Goal: Task Accomplishment & Management: Use online tool/utility

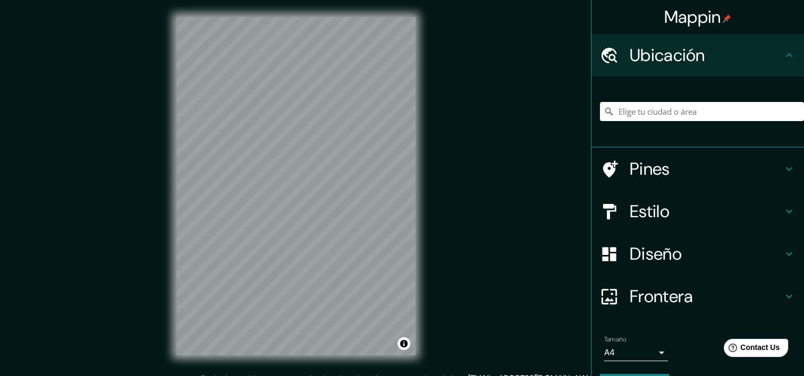
click at [693, 257] on h4 "Diseño" at bounding box center [705, 253] width 153 height 21
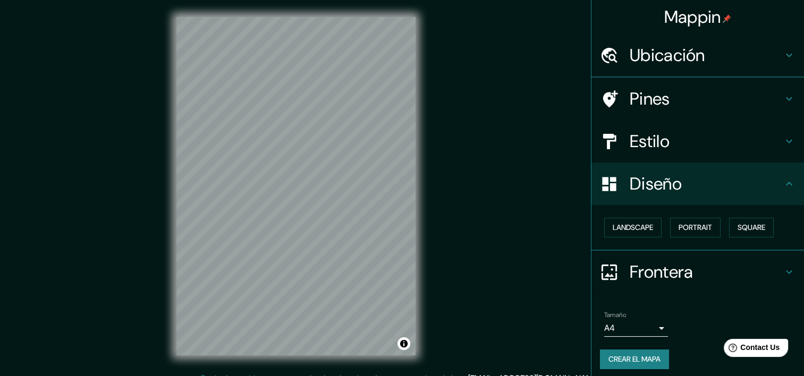
scroll to position [5, 0]
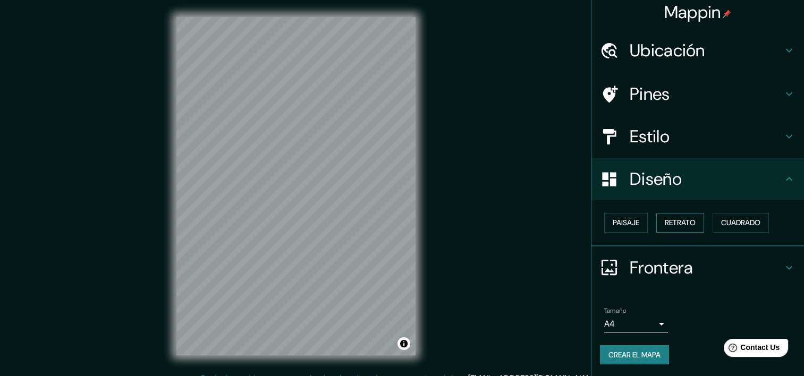
click at [656, 221] on button "Retrato" at bounding box center [680, 223] width 48 height 20
click at [726, 225] on font "Cuadrado" at bounding box center [740, 222] width 39 height 13
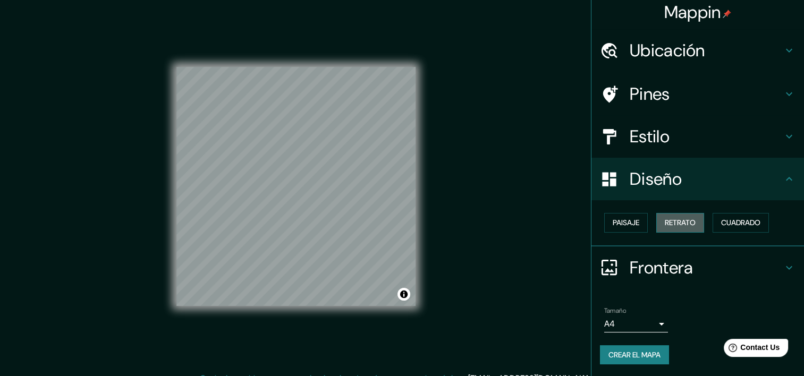
click at [676, 223] on font "Retrato" at bounding box center [680, 222] width 31 height 13
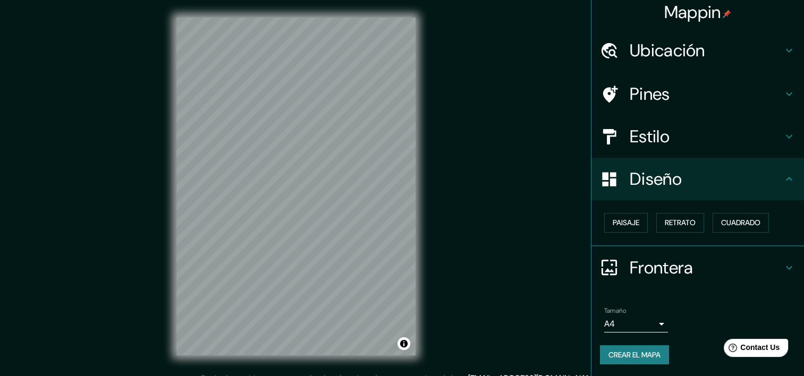
click at [659, 266] on h4 "Frontera" at bounding box center [705, 267] width 153 height 21
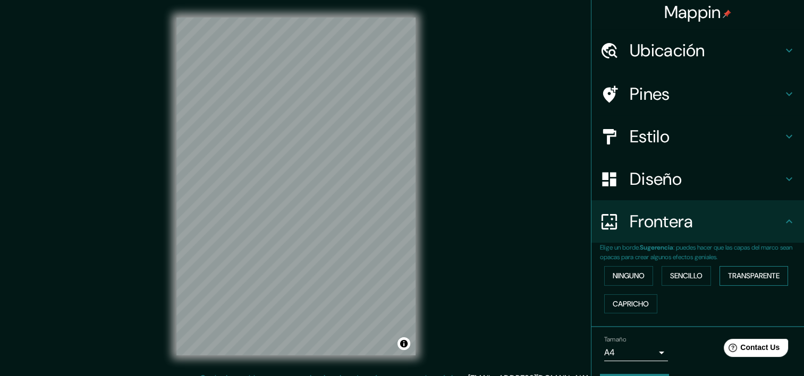
click at [751, 277] on font "Transparente" at bounding box center [754, 275] width 52 height 13
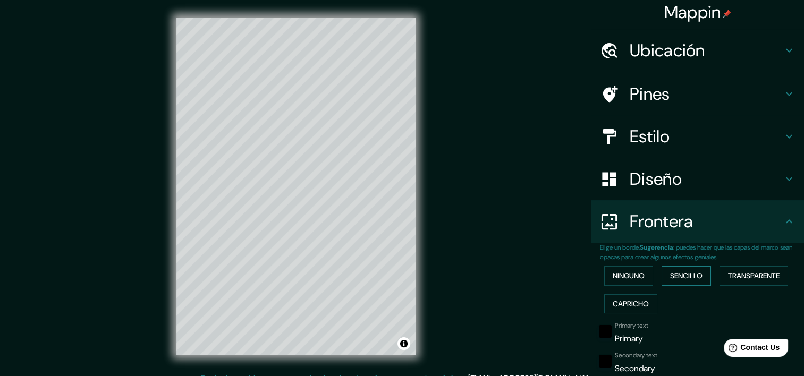
click at [684, 274] on font "Sencillo" at bounding box center [686, 275] width 32 height 13
click at [630, 275] on font "Ninguno" at bounding box center [628, 275] width 32 height 13
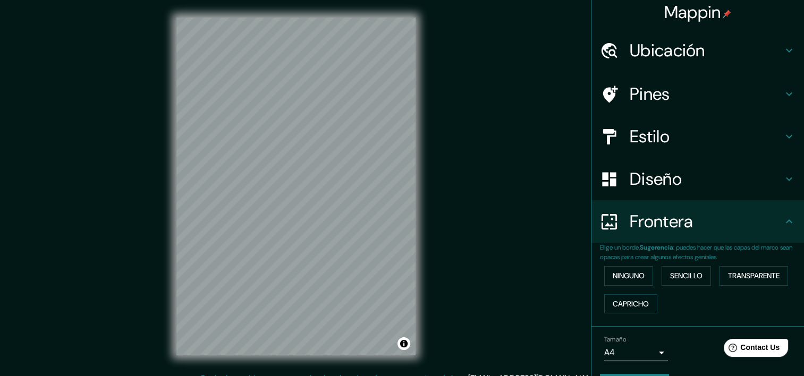
click at [646, 357] on body "Mappin Ubicación Pines Estilo Diseño Frontera Elige un borde. Sugerencia : pued…" at bounding box center [402, 188] width 804 height 376
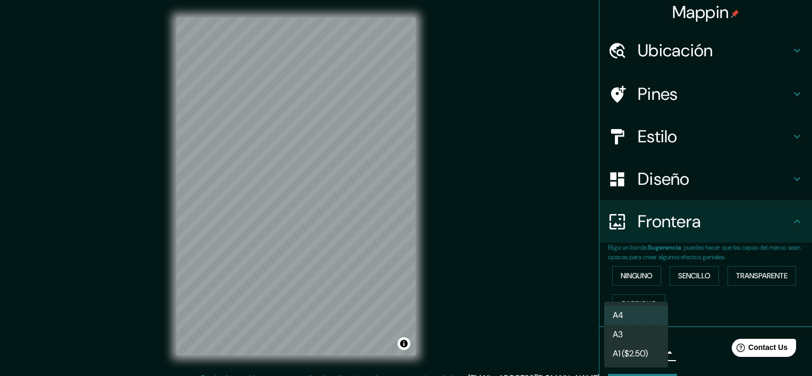
click at [649, 332] on li "A3" at bounding box center [636, 334] width 64 height 19
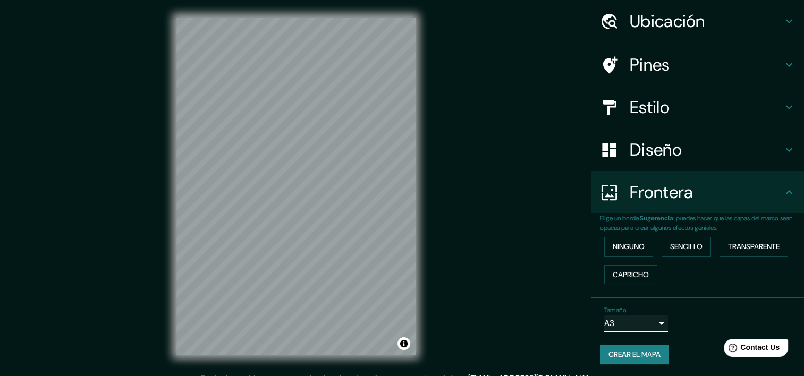
scroll to position [0, 0]
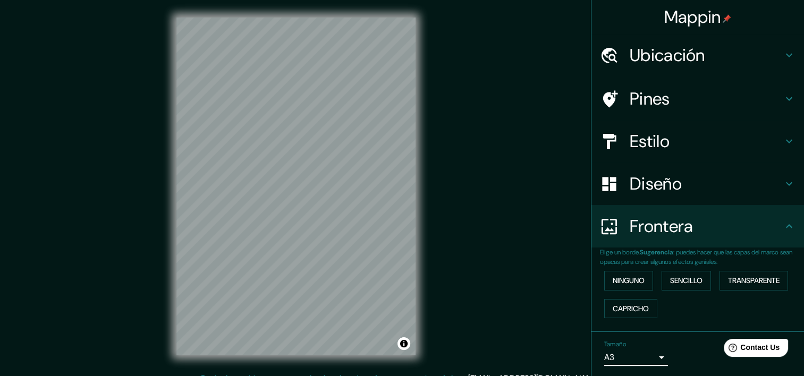
click at [678, 147] on h4 "Estilo" at bounding box center [705, 141] width 153 height 21
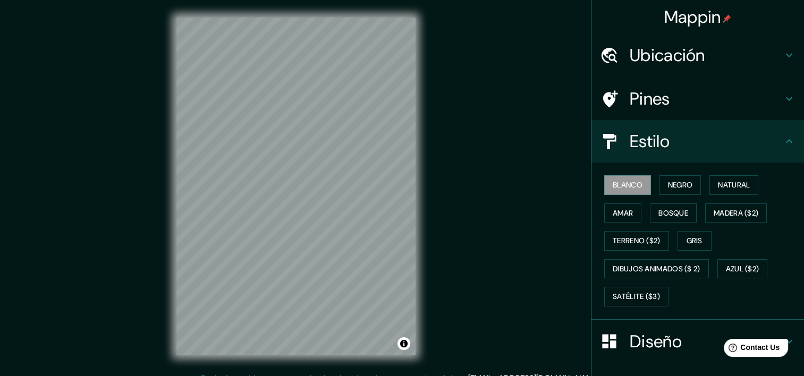
click at [688, 62] on h4 "Ubicación" at bounding box center [705, 55] width 153 height 21
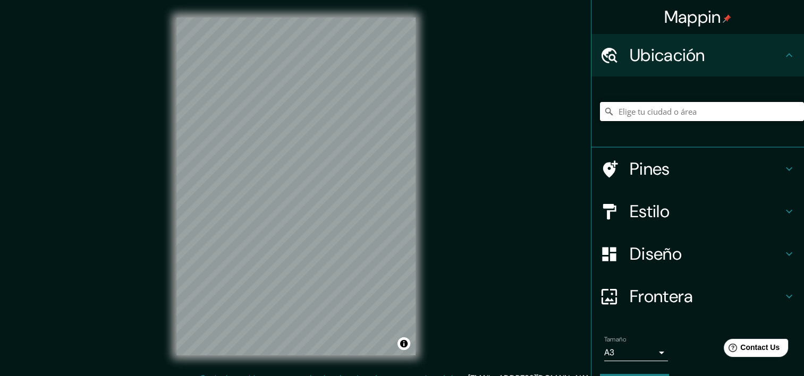
click at [670, 108] on input "Elige tu ciudad o área" at bounding box center [702, 111] width 204 height 19
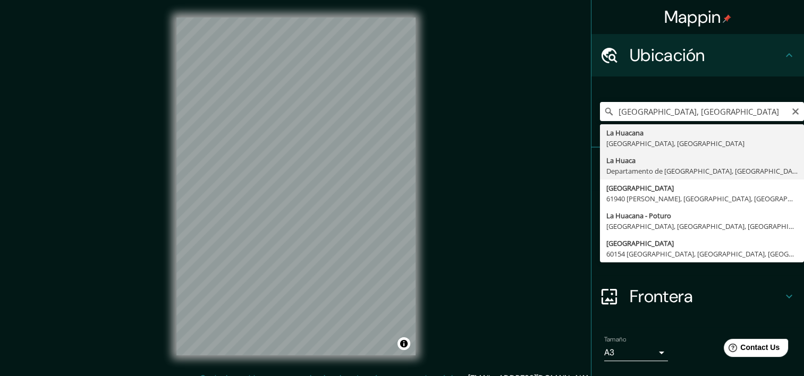
type input "La Huaca, [GEOGRAPHIC_DATA], [GEOGRAPHIC_DATA]"
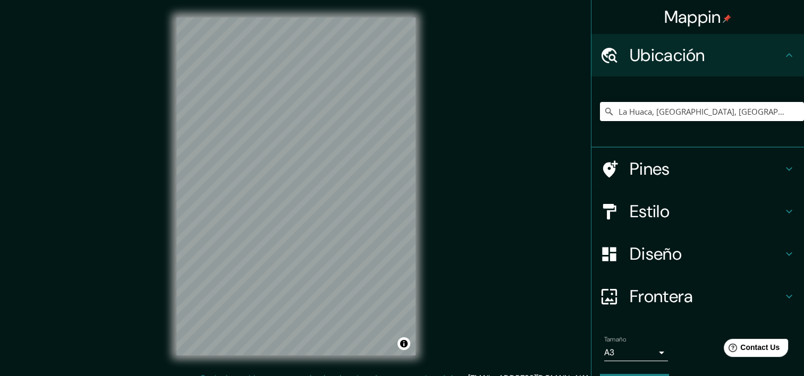
click at [682, 211] on h4 "Estilo" at bounding box center [705, 211] width 153 height 21
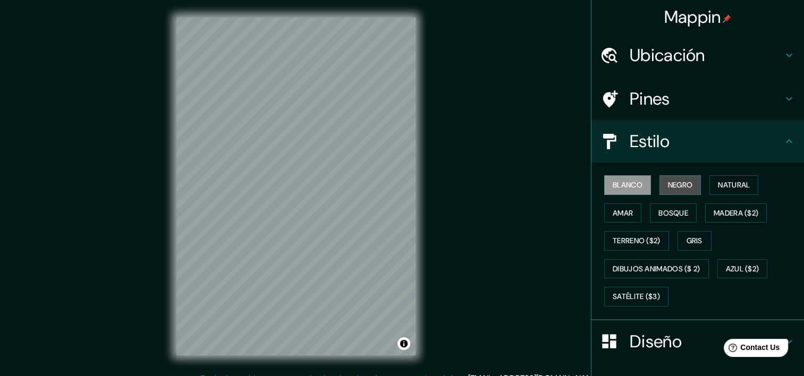
click at [682, 176] on button "Negro" at bounding box center [680, 185] width 42 height 20
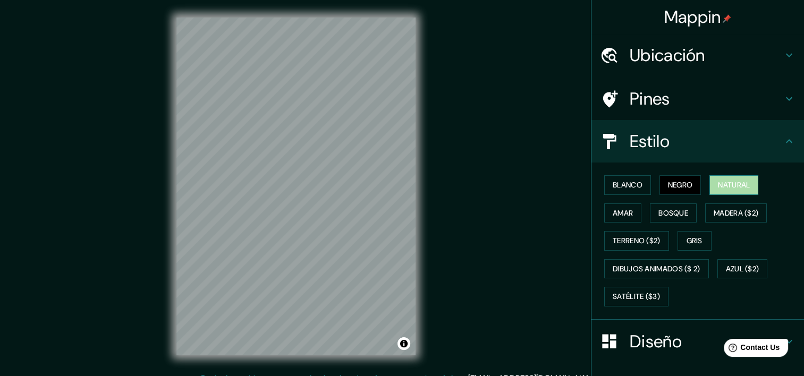
click at [731, 181] on font "Natural" at bounding box center [734, 184] width 32 height 13
click at [438, 136] on div "Mappin Ubicación La Huaca, [GEOGRAPHIC_DATA], [GEOGRAPHIC_DATA] Pines Estilo Bl…" at bounding box center [402, 194] width 804 height 389
click at [637, 183] on button "Blanco" at bounding box center [627, 185] width 47 height 20
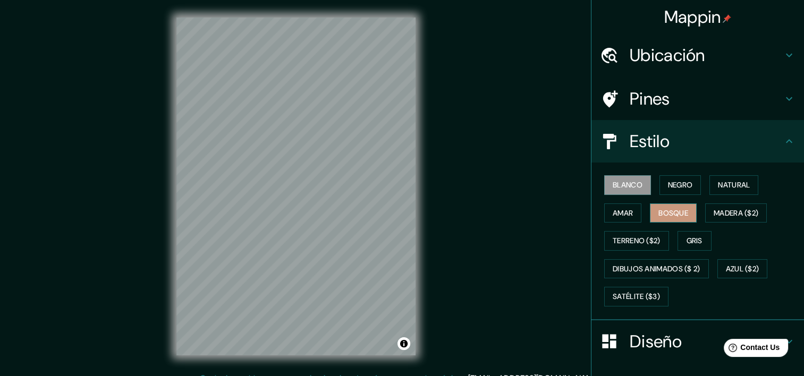
click at [683, 210] on button "Bosque" at bounding box center [673, 213] width 47 height 20
click at [740, 210] on font "Madera ($2)" at bounding box center [735, 213] width 45 height 13
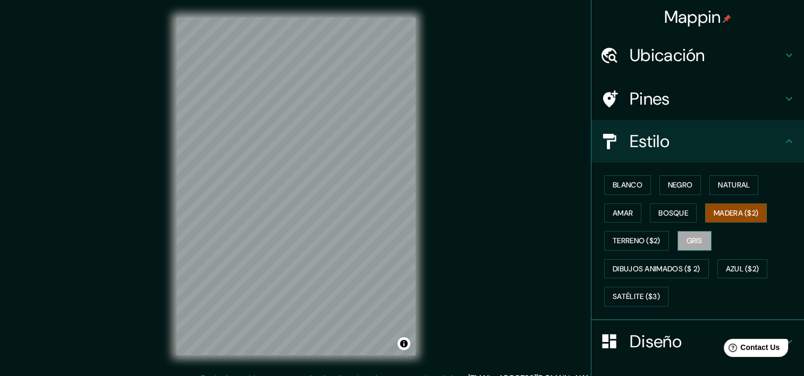
click at [693, 239] on font "Gris" at bounding box center [694, 240] width 16 height 13
click at [622, 215] on font "Amar" at bounding box center [622, 213] width 20 height 13
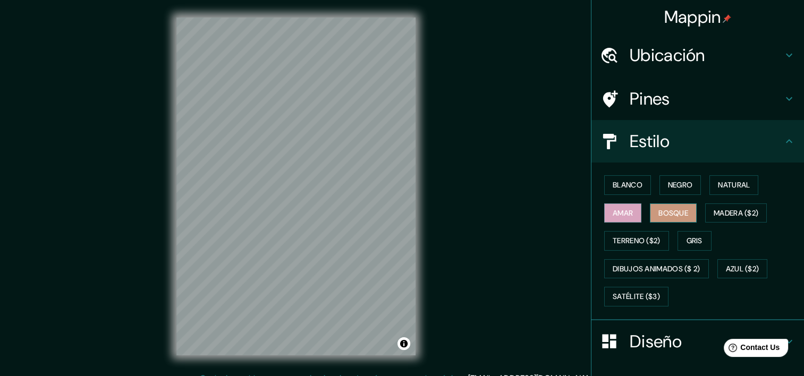
click at [659, 215] on font "Bosque" at bounding box center [673, 213] width 30 height 13
click at [627, 185] on font "Blanco" at bounding box center [627, 184] width 30 height 13
click at [665, 208] on font "Bosque" at bounding box center [673, 213] width 30 height 13
click at [678, 184] on font "Negro" at bounding box center [680, 184] width 25 height 13
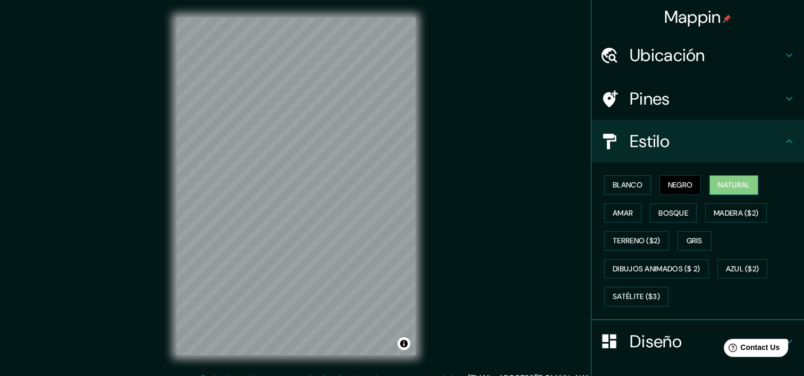
click at [728, 176] on button "Natural" at bounding box center [733, 185] width 49 height 20
